Goal: Task Accomplishment & Management: Manage account settings

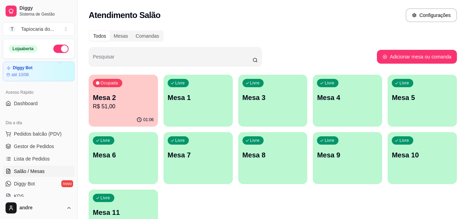
click at [136, 103] on p "R$ 51,00" at bounding box center [123, 107] width 61 height 8
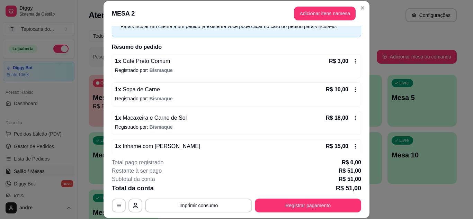
scroll to position [79, 0]
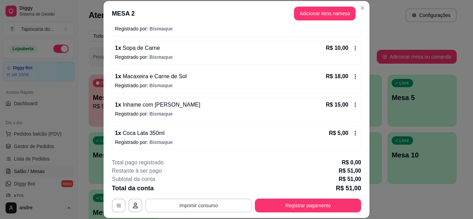
click at [198, 207] on button "Imprimir consumo" at bounding box center [198, 206] width 107 height 14
click at [206, 188] on button "Impressora" at bounding box center [198, 189] width 50 height 11
click at [323, 8] on button "Adicionar itens na mesa" at bounding box center [325, 14] width 62 height 14
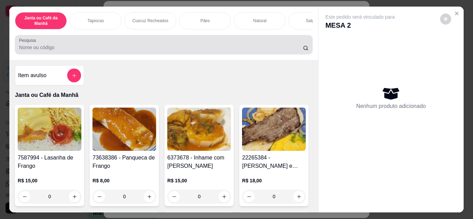
click at [84, 51] on input "Pesquisa" at bounding box center [161, 47] width 284 height 7
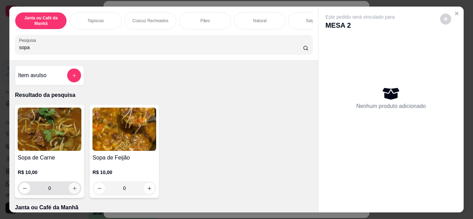
type input "sopa"
click at [73, 188] on button "increase-product-quantity" at bounding box center [74, 188] width 11 height 11
type input "1"
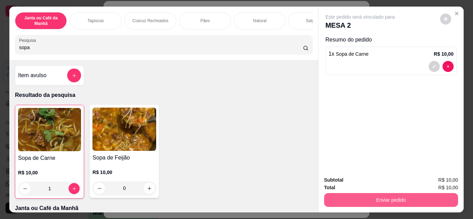
click at [423, 198] on button "Enviar pedido" at bounding box center [391, 200] width 134 height 14
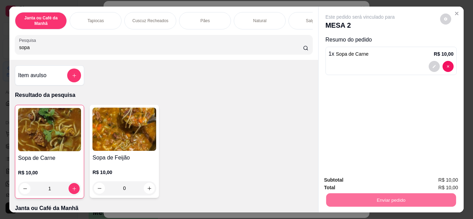
click at [385, 179] on button "Não registrar e enviar pedido" at bounding box center [368, 180] width 72 height 13
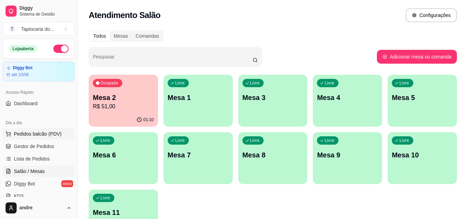
click at [30, 133] on span "Pedidos balcão (PDV)" at bounding box center [38, 134] width 48 height 7
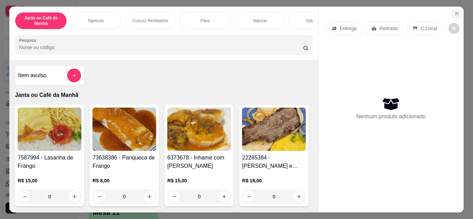
click at [456, 12] on icon "Close" at bounding box center [457, 13] width 3 height 3
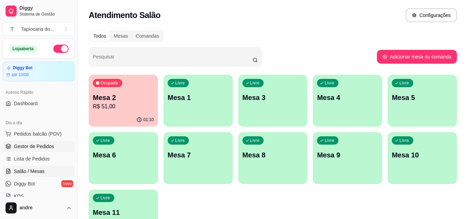
click at [20, 146] on span "Gestor de Pedidos" at bounding box center [34, 146] width 40 height 7
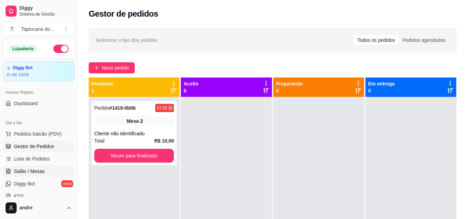
click at [25, 168] on link "Salão / Mesas" at bounding box center [39, 171] width 72 height 11
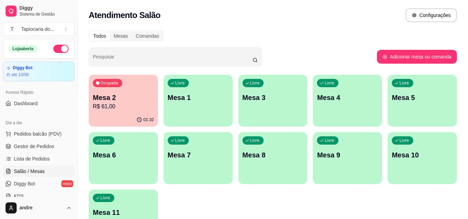
click at [127, 109] on p "R$ 61,00" at bounding box center [123, 107] width 61 height 8
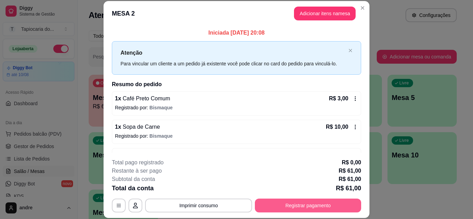
click at [292, 207] on button "Registrar pagamento" at bounding box center [308, 206] width 106 height 14
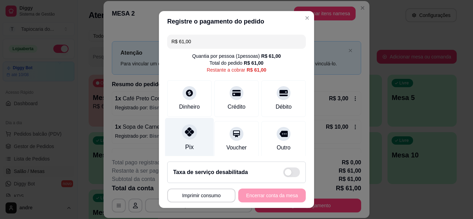
click at [188, 149] on div "Pix" at bounding box center [189, 147] width 8 height 9
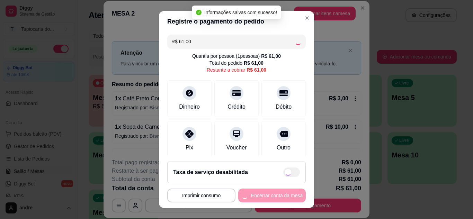
type input "R$ 0,00"
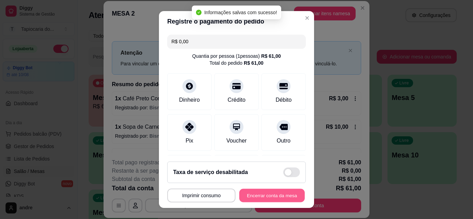
click at [283, 196] on button "Encerrar conta da mesa" at bounding box center [271, 196] width 65 height 14
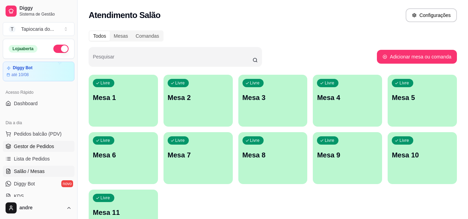
click at [41, 146] on span "Gestor de Pedidos" at bounding box center [34, 146] width 40 height 7
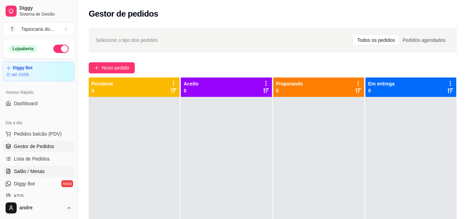
click at [20, 174] on span "Salão / Mesas" at bounding box center [29, 171] width 31 height 7
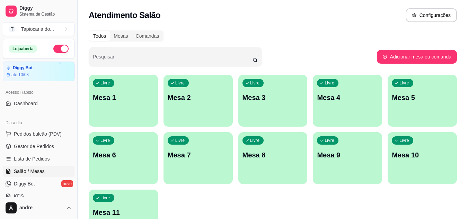
click at [125, 103] on div "Livre Mesa 1" at bounding box center [123, 97] width 69 height 44
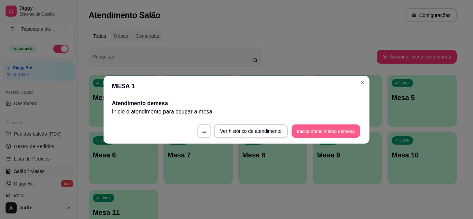
click at [315, 130] on button "Iniciar atendimento de mesa" at bounding box center [326, 131] width 69 height 14
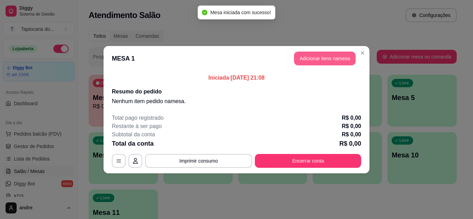
click at [323, 64] on button "Adicionar itens na mesa" at bounding box center [325, 59] width 62 height 14
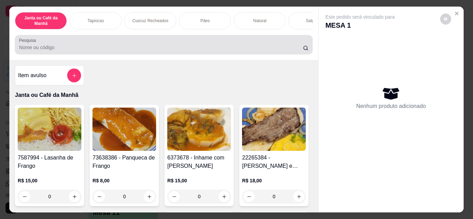
click at [107, 49] on input "Pesquisa" at bounding box center [161, 47] width 284 height 7
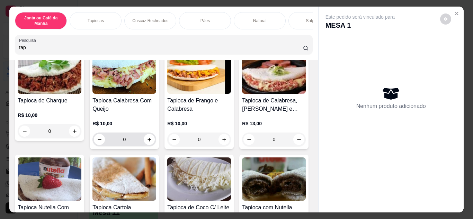
scroll to position [485, 0]
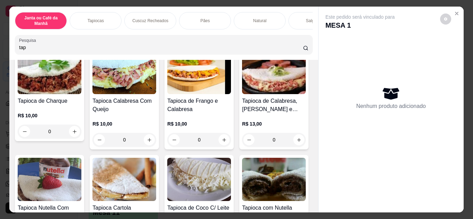
type input "tap"
click at [145, 30] on button "increase-product-quantity" at bounding box center [149, 24] width 11 height 11
type input "1"
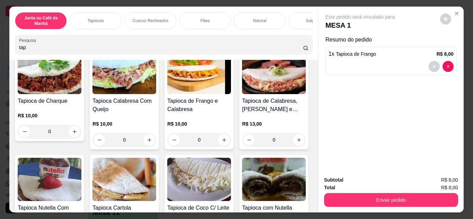
click at [104, 51] on input "tap" at bounding box center [161, 47] width 284 height 7
type input "t"
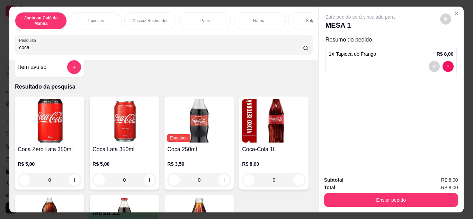
scroll to position [0, 0]
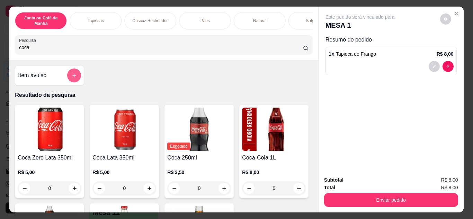
type input "coca"
click at [75, 75] on button "add-separate-item" at bounding box center [74, 76] width 14 height 14
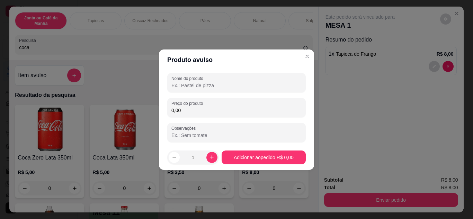
click at [187, 86] on input "Nome do produto" at bounding box center [237, 85] width 130 height 7
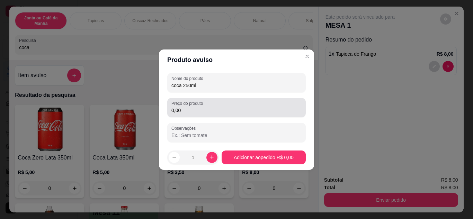
type input "coca 250ml"
click at [194, 112] on input "0,00" at bounding box center [237, 110] width 130 height 7
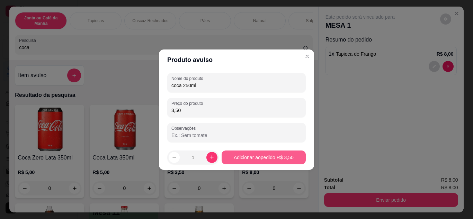
type input "3,50"
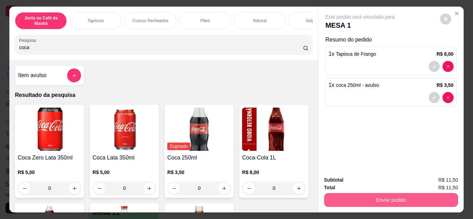
click at [413, 194] on button "Enviar pedido" at bounding box center [391, 200] width 134 height 14
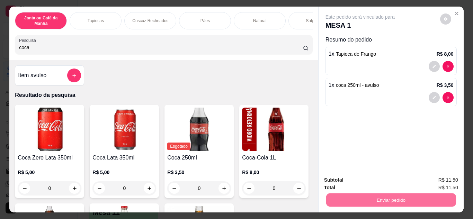
click at [373, 177] on button "Não registrar e enviar pedido" at bounding box center [368, 180] width 72 height 13
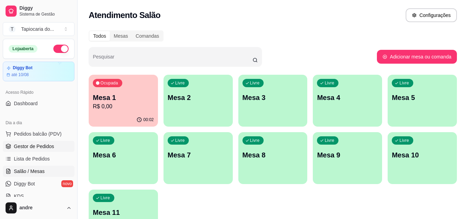
click at [41, 146] on span "Gestor de Pedidos" at bounding box center [34, 146] width 40 height 7
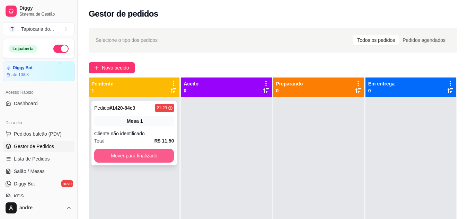
click at [107, 158] on button "Mover para finalizado" at bounding box center [134, 156] width 80 height 14
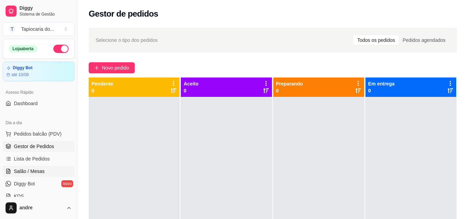
click at [25, 169] on span "Salão / Mesas" at bounding box center [29, 171] width 31 height 7
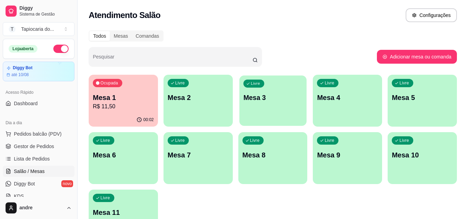
click at [258, 97] on p "Mesa 3" at bounding box center [272, 97] width 59 height 9
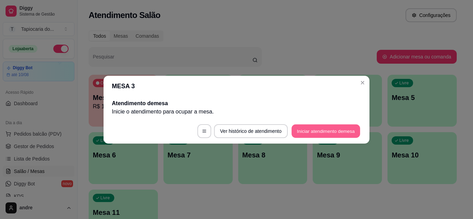
click at [306, 124] on footer "Ver histórico de atendimento Iniciar atendimento de mesa" at bounding box center [237, 131] width 266 height 25
click at [305, 129] on button "Iniciar atendimento de mesa" at bounding box center [326, 131] width 71 height 14
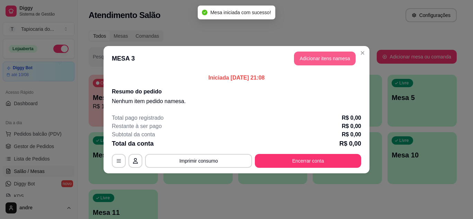
click at [307, 60] on button "Adicionar itens na mesa" at bounding box center [325, 59] width 62 height 14
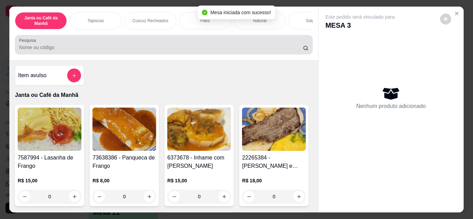
click at [139, 45] on div at bounding box center [163, 45] width 289 height 14
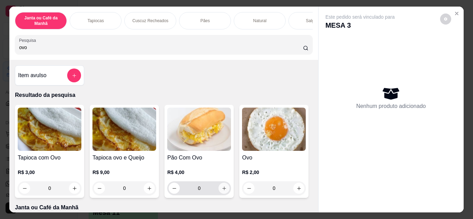
type input "ovo"
click at [220, 188] on button "increase-product-quantity" at bounding box center [224, 188] width 11 height 11
type input "1"
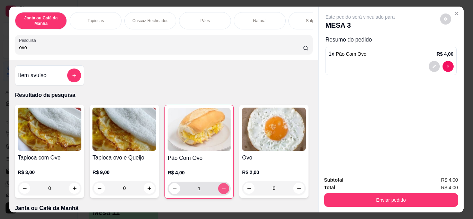
click at [219, 187] on button "increase-product-quantity" at bounding box center [223, 188] width 11 height 11
type input "2"
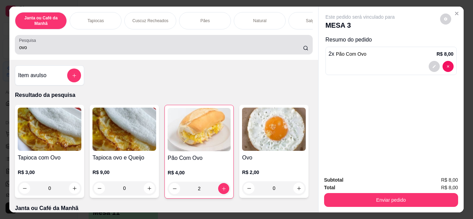
click at [138, 54] on div "Pesquisa ovo" at bounding box center [164, 44] width 298 height 19
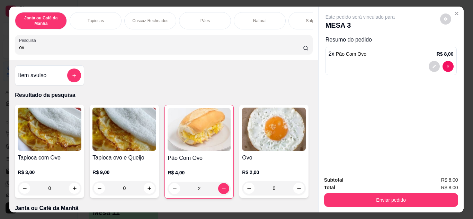
type input "o"
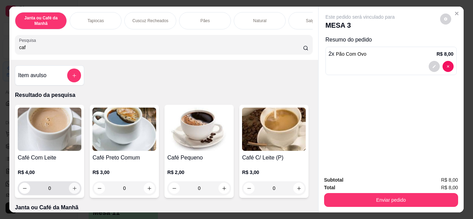
type input "caf"
click at [73, 191] on icon "increase-product-quantity" at bounding box center [74, 188] width 5 height 5
type input "1"
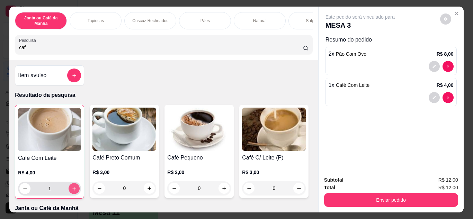
click at [73, 191] on icon "increase-product-quantity" at bounding box center [74, 189] width 4 height 4
type input "2"
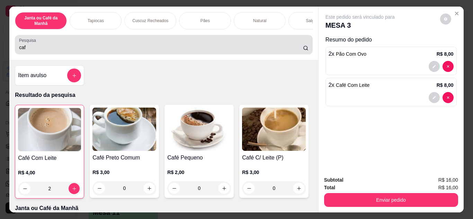
click at [70, 45] on div "caf" at bounding box center [163, 45] width 289 height 14
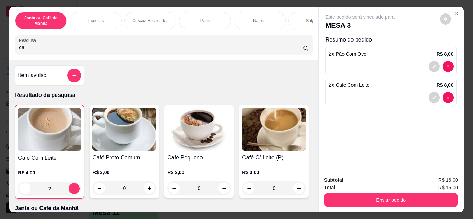
type input "c"
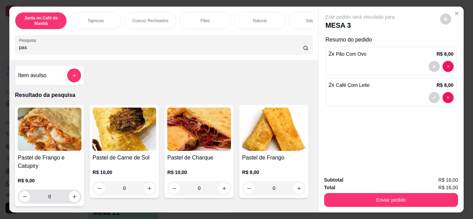
type input "pas"
click at [71, 204] on div "0" at bounding box center [49, 197] width 61 height 14
click at [72, 199] on icon "increase-product-quantity" at bounding box center [74, 196] width 5 height 5
type input "1"
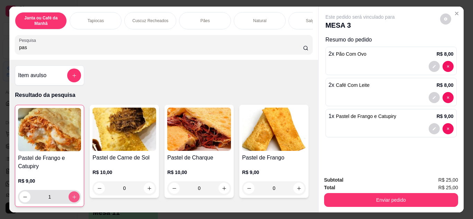
click at [72, 199] on icon "increase-product-quantity" at bounding box center [74, 197] width 5 height 5
type input "2"
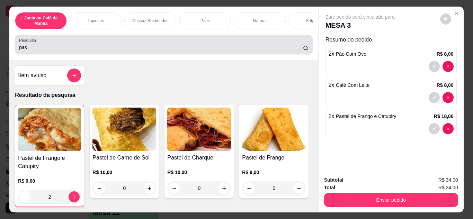
click at [30, 51] on input "pas" at bounding box center [161, 47] width 284 height 7
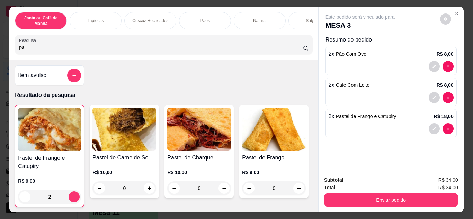
type input "p"
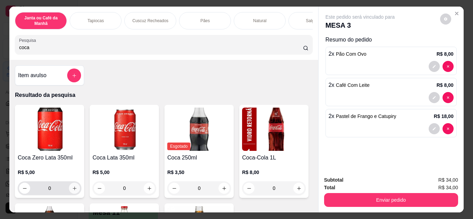
type input "coca"
click at [72, 190] on icon "increase-product-quantity" at bounding box center [74, 188] width 5 height 5
type input "1"
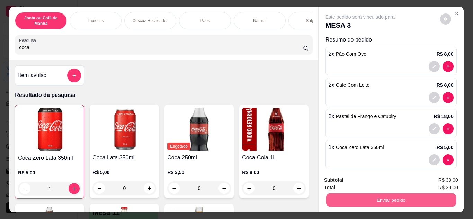
click at [344, 195] on button "Enviar pedido" at bounding box center [391, 201] width 130 height 14
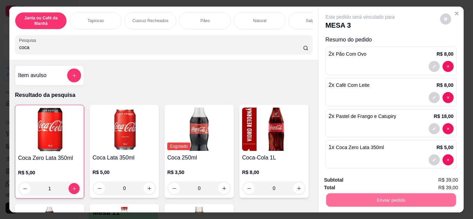
click at [347, 178] on button "Não registrar e enviar pedido" at bounding box center [368, 180] width 72 height 13
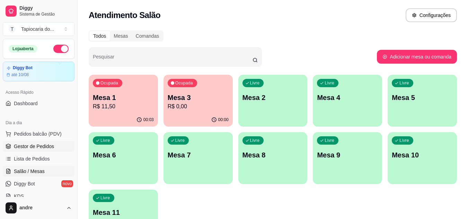
click at [25, 146] on span "Gestor de Pedidos" at bounding box center [34, 146] width 40 height 7
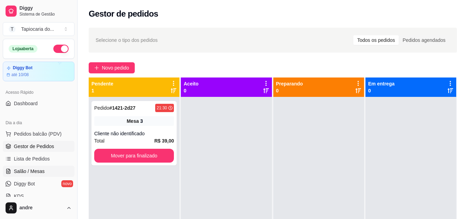
click at [30, 169] on span "Salão / Mesas" at bounding box center [29, 171] width 31 height 7
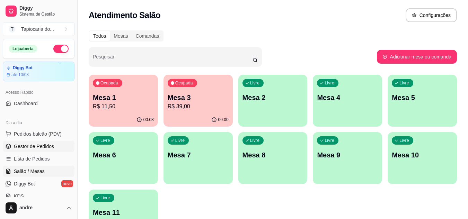
click at [30, 150] on link "Gestor de Pedidos" at bounding box center [39, 146] width 72 height 11
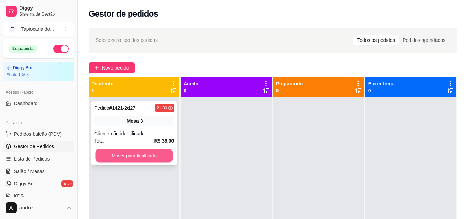
click at [141, 159] on button "Mover para finalizado" at bounding box center [133, 156] width 77 height 14
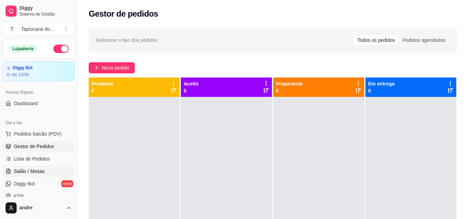
click at [28, 170] on span "Salão / Mesas" at bounding box center [29, 171] width 31 height 7
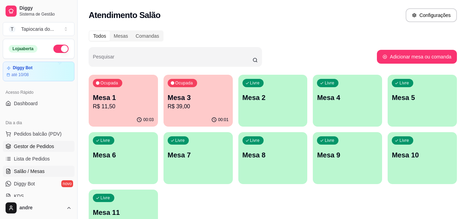
click at [34, 147] on span "Gestor de Pedidos" at bounding box center [34, 146] width 40 height 7
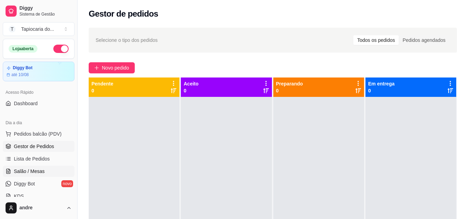
click at [21, 173] on span "Salão / Mesas" at bounding box center [29, 171] width 31 height 7
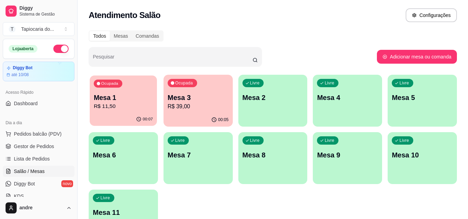
click at [127, 107] on p "R$ 11,50" at bounding box center [123, 107] width 59 height 8
click at [133, 95] on p "Mesa 1" at bounding box center [123, 97] width 59 height 9
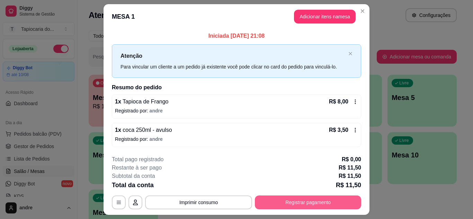
click at [296, 206] on button "Registrar pagamento" at bounding box center [308, 203] width 106 height 14
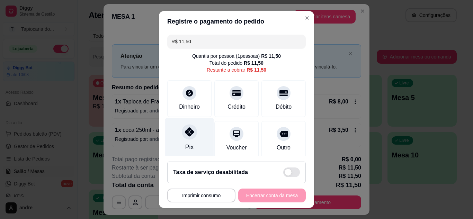
click at [188, 134] on icon at bounding box center [189, 132] width 9 height 9
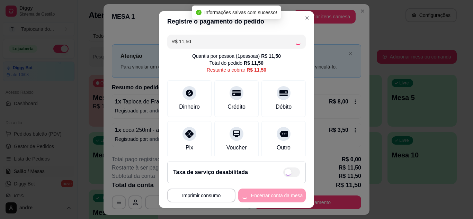
type input "R$ 0,00"
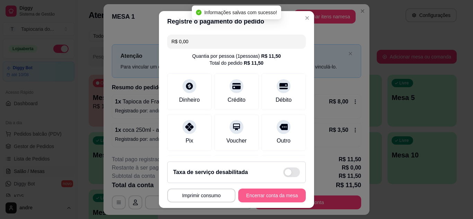
click at [252, 200] on button "Encerrar conta da mesa" at bounding box center [272, 196] width 68 height 14
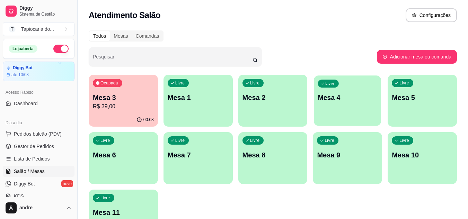
click at [362, 109] on div "Livre Mesa 4" at bounding box center [347, 97] width 67 height 42
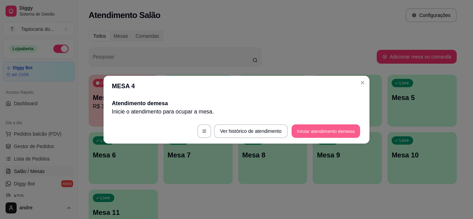
click at [319, 125] on button "Iniciar atendimento de mesa" at bounding box center [326, 131] width 69 height 14
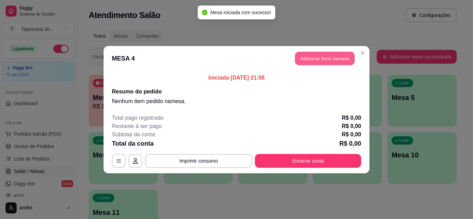
click at [318, 59] on button "Adicionar itens na mesa" at bounding box center [325, 59] width 60 height 14
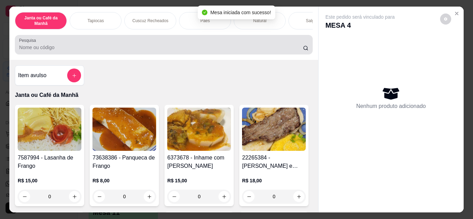
click at [165, 50] on input "Pesquisa" at bounding box center [161, 47] width 284 height 7
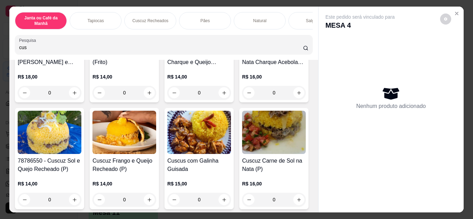
scroll to position [139, 0]
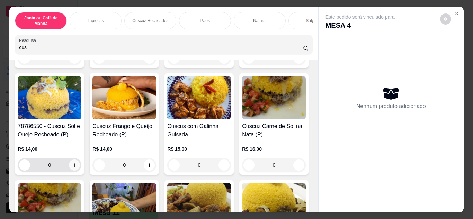
type input "cus"
click at [80, 167] on button "increase-product-quantity" at bounding box center [74, 165] width 11 height 11
type input "1"
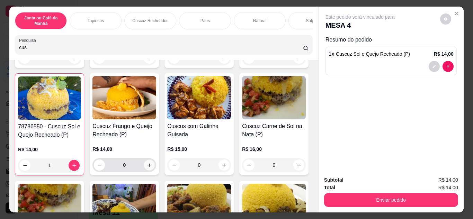
click at [152, 167] on icon "increase-product-quantity" at bounding box center [149, 165] width 5 height 5
type input "1"
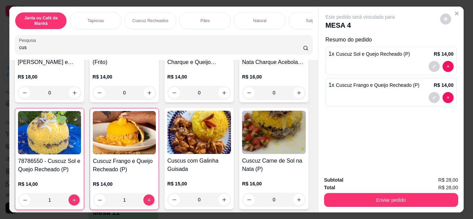
scroll to position [0, 0]
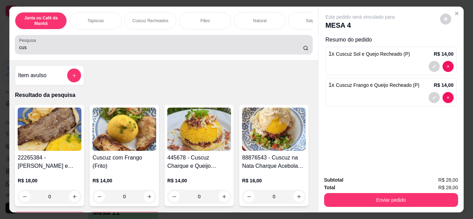
click at [186, 50] on input "cus" at bounding box center [161, 47] width 284 height 7
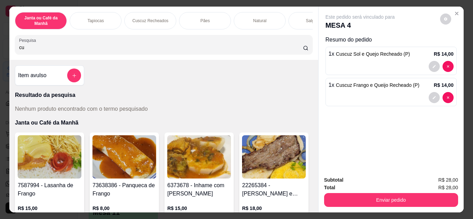
type input "c"
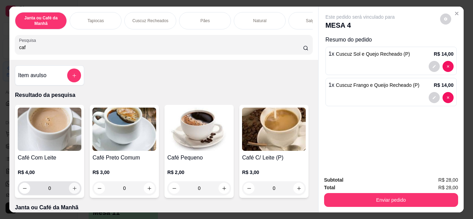
type input "caf"
click at [72, 191] on icon "increase-product-quantity" at bounding box center [74, 188] width 5 height 5
type input "1"
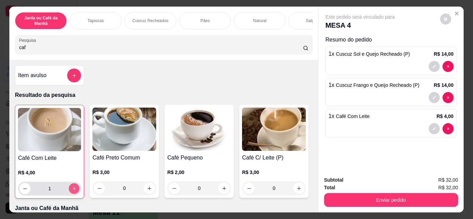
click at [72, 192] on icon "increase-product-quantity" at bounding box center [74, 188] width 5 height 5
type input "2"
click at [78, 51] on input "caf" at bounding box center [161, 47] width 284 height 7
type input "c"
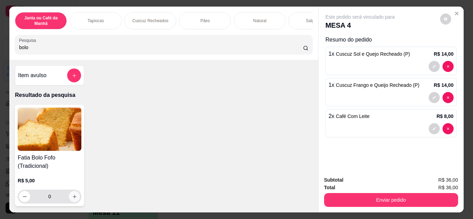
type input "bolo"
click at [73, 200] on icon "increase-product-quantity" at bounding box center [74, 196] width 5 height 5
type input "1"
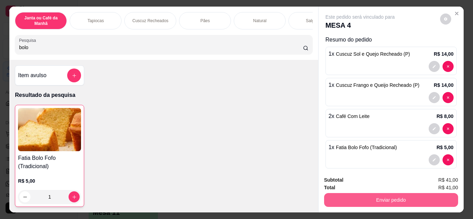
click at [371, 199] on button "Enviar pedido" at bounding box center [391, 200] width 134 height 14
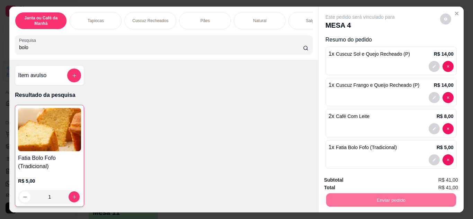
click at [376, 178] on button "Não registrar e enviar pedido" at bounding box center [368, 180] width 72 height 13
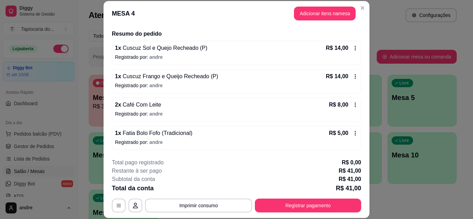
scroll to position [21, 0]
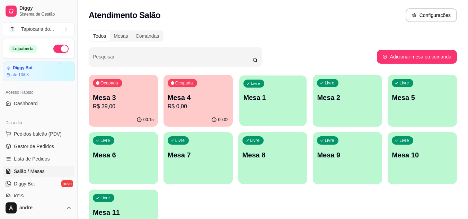
click at [260, 106] on div "Livre Mesa 1" at bounding box center [272, 97] width 67 height 42
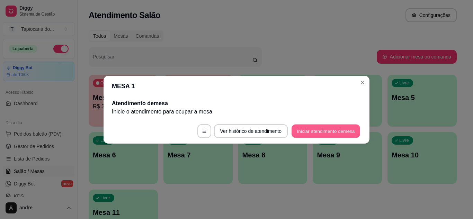
click at [323, 134] on button "Iniciar atendimento de mesa" at bounding box center [326, 131] width 69 height 14
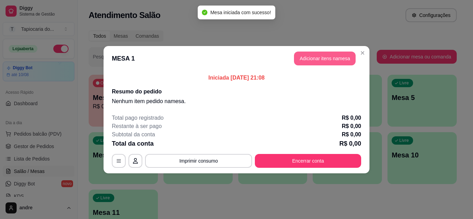
click at [310, 57] on button "Adicionar itens na mesa" at bounding box center [325, 59] width 62 height 14
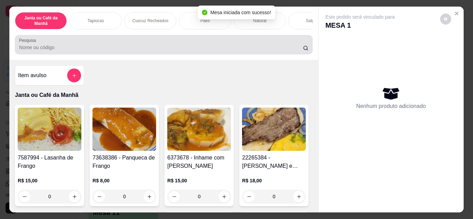
click at [182, 42] on div at bounding box center [163, 45] width 289 height 14
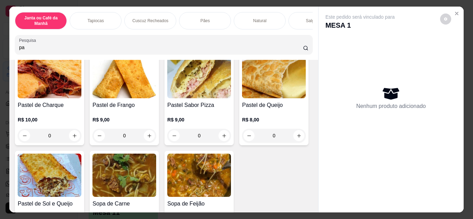
scroll to position [208, 0]
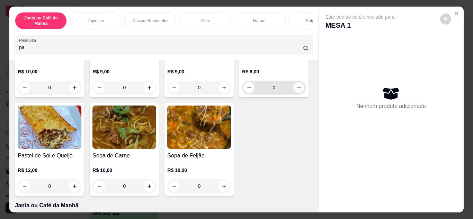
type input "pa"
click at [293, 93] on button "increase-product-quantity" at bounding box center [298, 87] width 11 height 11
type input "1"
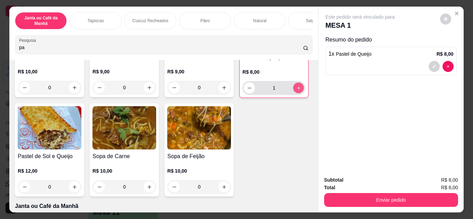
click at [293, 93] on button "increase-product-quantity" at bounding box center [298, 87] width 11 height 11
type input "2"
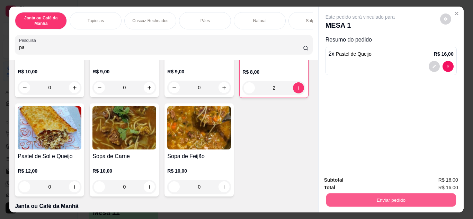
click at [377, 199] on button "Enviar pedido" at bounding box center [391, 201] width 130 height 14
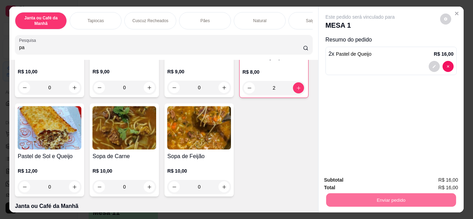
click at [377, 181] on button "Não registrar e enviar pedido" at bounding box center [368, 180] width 70 height 13
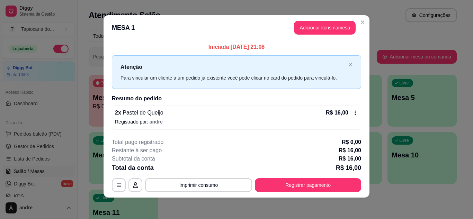
scroll to position [4, 0]
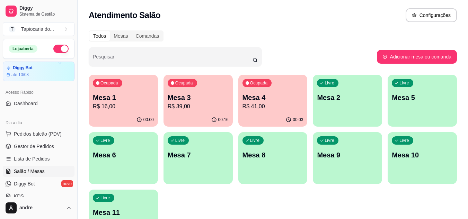
click at [198, 106] on p "R$ 39,00" at bounding box center [198, 107] width 61 height 8
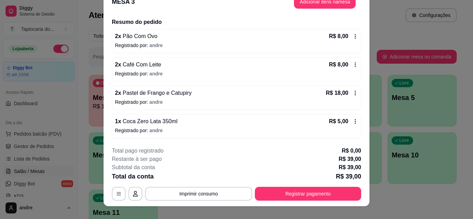
scroll to position [21, 0]
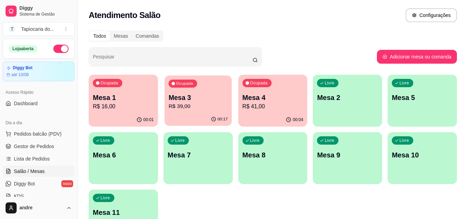
click at [186, 98] on p "Mesa 3" at bounding box center [197, 97] width 59 height 9
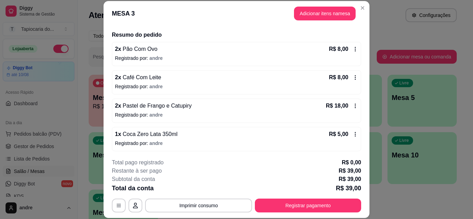
scroll to position [51, 0]
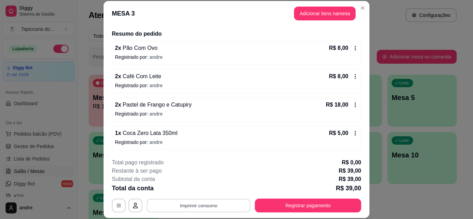
click at [200, 204] on button "Imprimir consumo" at bounding box center [199, 206] width 104 height 14
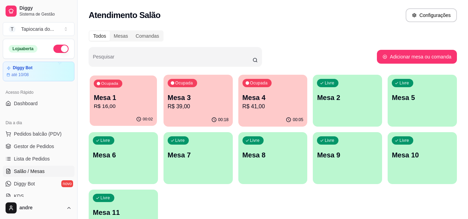
click at [124, 117] on div "00:02" at bounding box center [123, 119] width 67 height 13
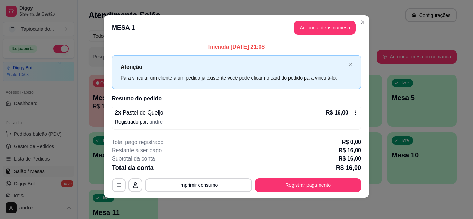
scroll to position [4, 0]
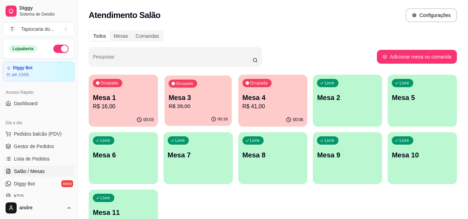
click at [215, 99] on p "Mesa 3" at bounding box center [197, 97] width 59 height 9
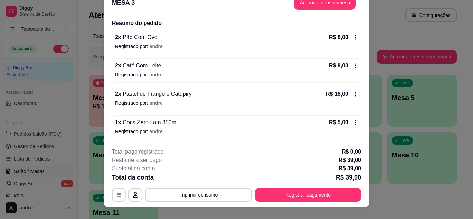
scroll to position [21, 0]
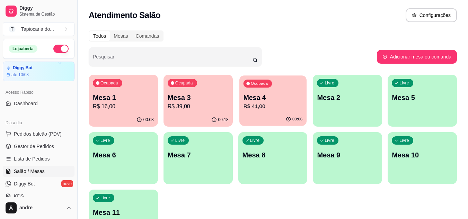
click at [277, 115] on div "00:06" at bounding box center [272, 119] width 67 height 13
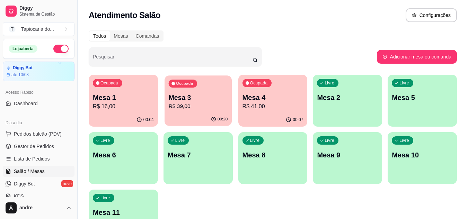
click at [191, 108] on p "R$ 39,00" at bounding box center [197, 107] width 59 height 8
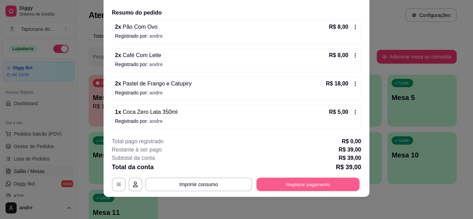
click at [319, 182] on button "Registrar pagamento" at bounding box center [308, 185] width 103 height 14
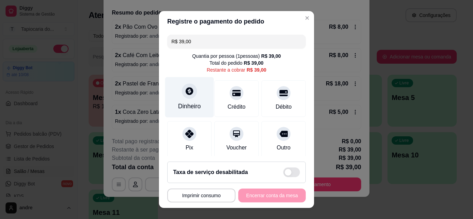
click at [183, 109] on div "Dinheiro" at bounding box center [189, 106] width 23 height 9
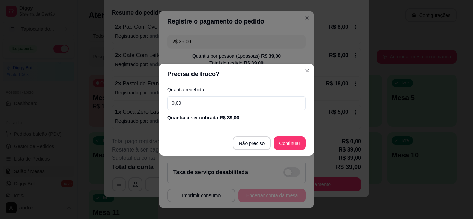
click at [209, 102] on input "0,00" at bounding box center [236, 103] width 139 height 14
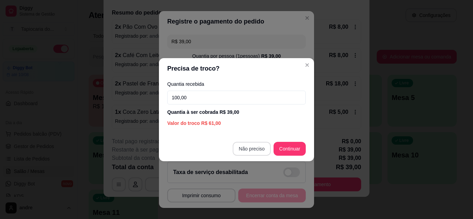
type input "100,00"
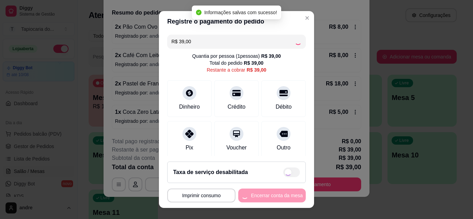
type input "R$ 0,00"
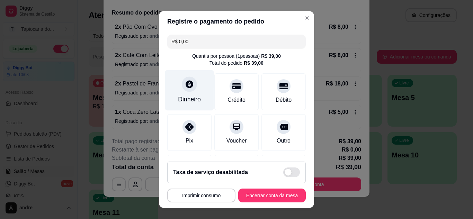
click at [186, 102] on div "Dinheiro" at bounding box center [189, 99] width 23 height 9
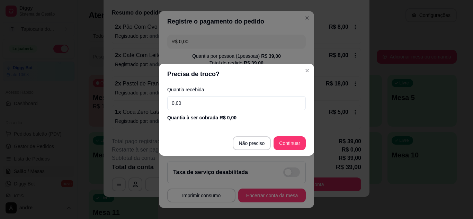
click at [212, 100] on input "0,00" at bounding box center [236, 103] width 139 height 14
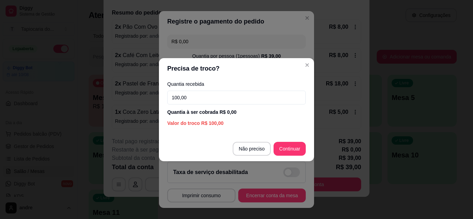
click at [241, 95] on input "100,00" at bounding box center [236, 98] width 139 height 14
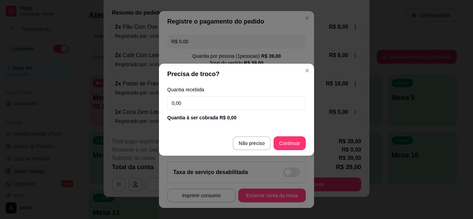
type input "0,00"
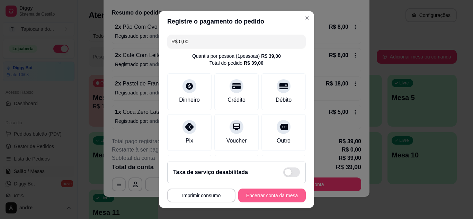
click at [283, 190] on button "Encerrar conta da mesa" at bounding box center [272, 196] width 68 height 14
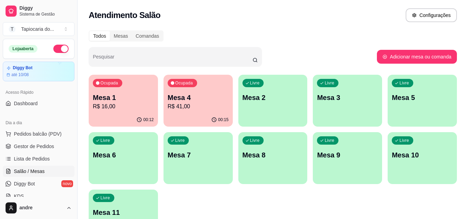
click at [135, 102] on div "Mesa 1 R$ 16,00" at bounding box center [123, 102] width 61 height 18
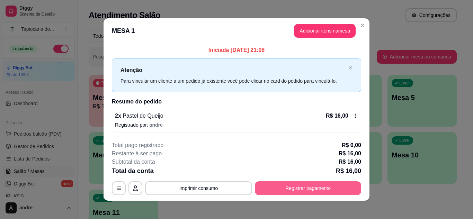
click at [300, 186] on button "Registrar pagamento" at bounding box center [308, 189] width 106 height 14
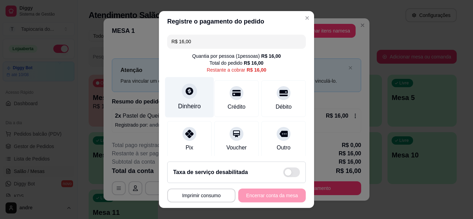
click at [193, 106] on div "Dinheiro" at bounding box center [189, 106] width 23 height 9
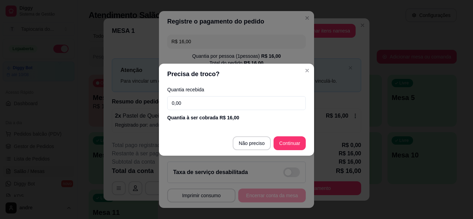
click at [181, 106] on input "0,00" at bounding box center [236, 103] width 139 height 14
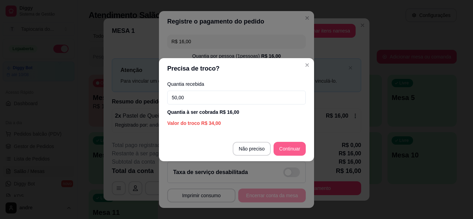
type input "50,00"
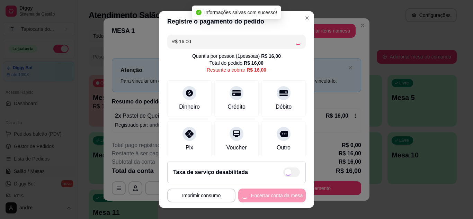
type input "R$ 0,00"
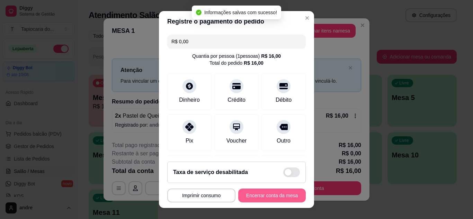
click at [267, 193] on button "Encerrar conta da mesa" at bounding box center [272, 196] width 68 height 14
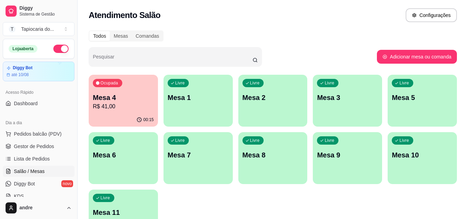
click at [109, 108] on p "R$ 41,00" at bounding box center [123, 107] width 61 height 8
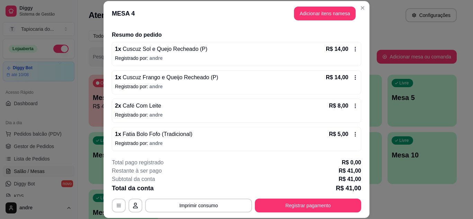
scroll to position [51, 0]
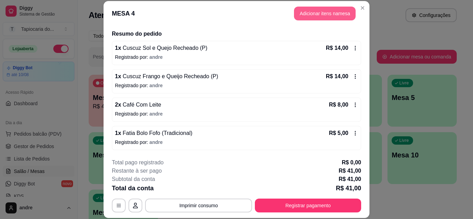
click at [323, 14] on button "Adicionar itens na mesa" at bounding box center [325, 14] width 62 height 14
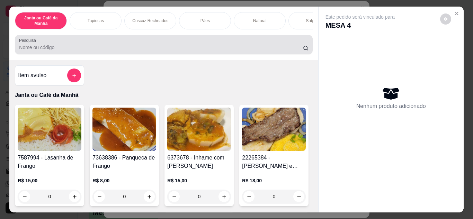
click at [232, 50] on input "Pesquisa" at bounding box center [161, 47] width 284 height 7
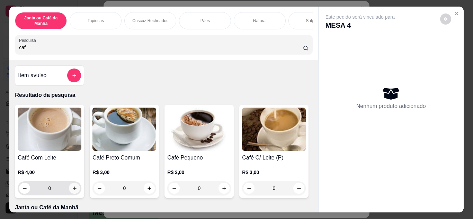
type input "caf"
click at [72, 191] on icon "increase-product-quantity" at bounding box center [74, 188] width 5 height 5
type input "1"
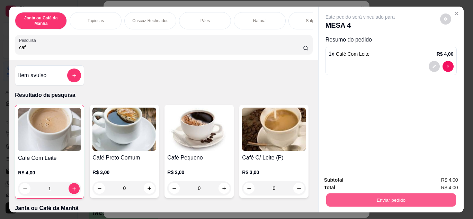
click at [335, 196] on button "Enviar pedido" at bounding box center [391, 201] width 130 height 14
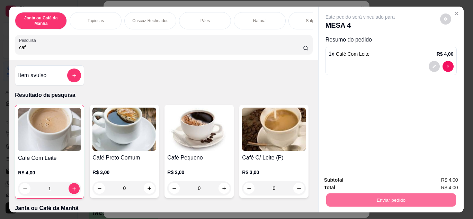
click at [336, 181] on button "Não registrar e enviar pedido" at bounding box center [368, 180] width 70 height 13
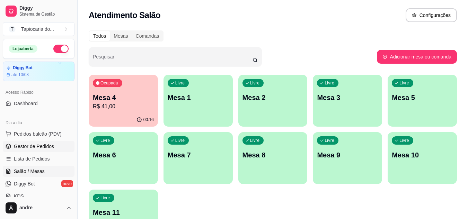
click at [29, 148] on span "Gestor de Pedidos" at bounding box center [34, 146] width 40 height 7
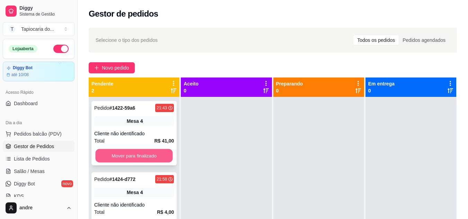
click at [101, 156] on button "Mover para finalizado" at bounding box center [133, 156] width 77 height 14
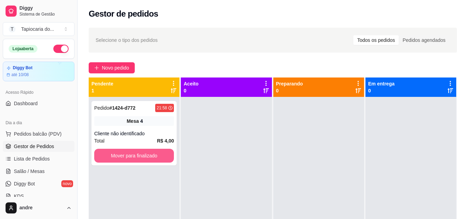
click at [101, 156] on button "Mover para finalizado" at bounding box center [134, 156] width 80 height 14
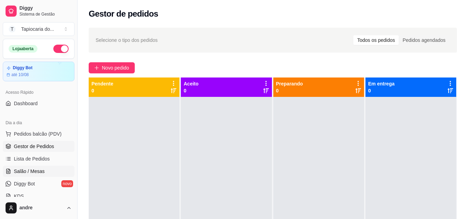
click at [34, 175] on span "Salão / Mesas" at bounding box center [29, 171] width 31 height 7
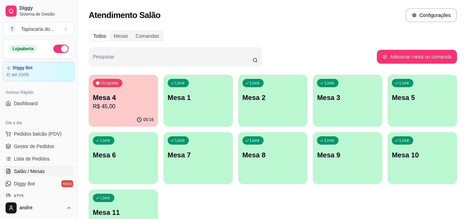
click at [115, 120] on div "00:16" at bounding box center [123, 120] width 69 height 14
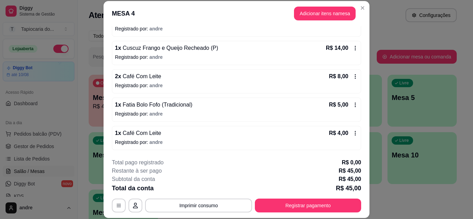
scroll to position [21, 0]
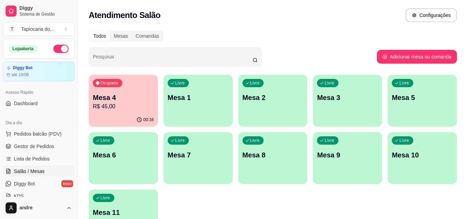
click at [142, 101] on p "Mesa 4" at bounding box center [123, 98] width 61 height 10
click at [60, 50] on button "button" at bounding box center [60, 49] width 15 height 8
